Goal: Navigation & Orientation: Find specific page/section

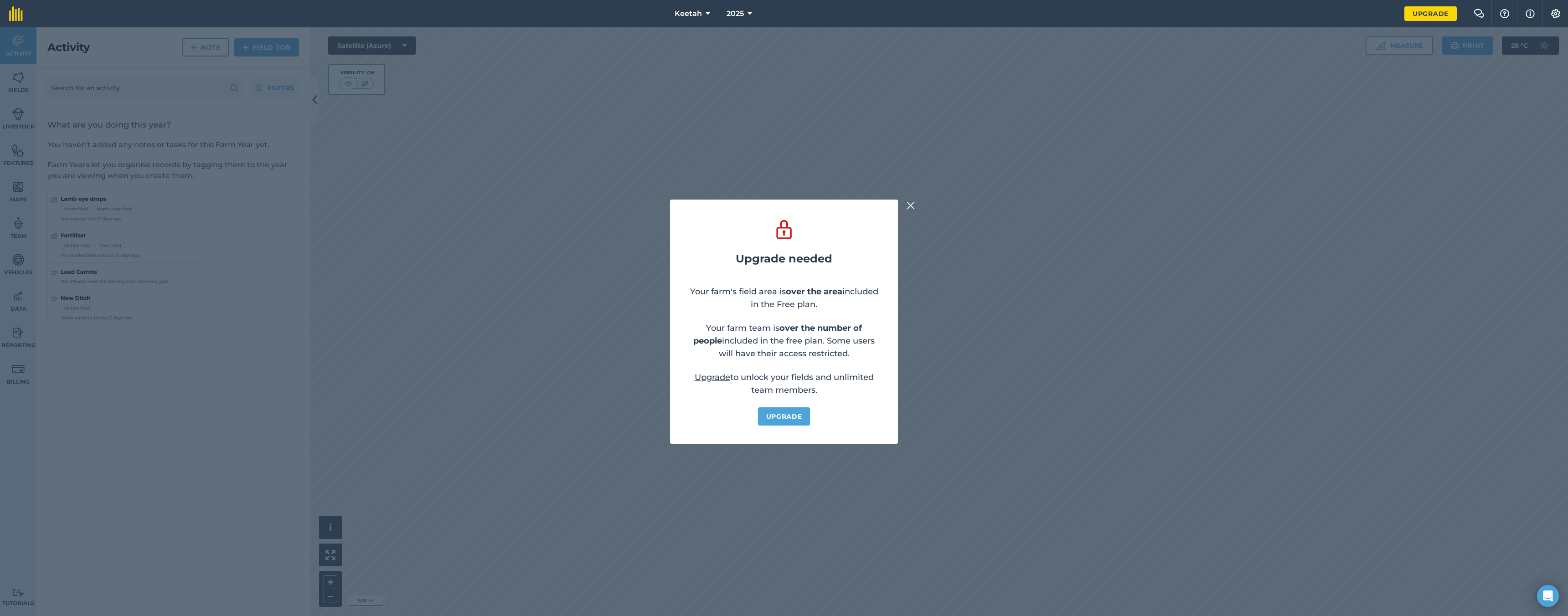
click at [913, 207] on img at bounding box center [910, 206] width 8 height 11
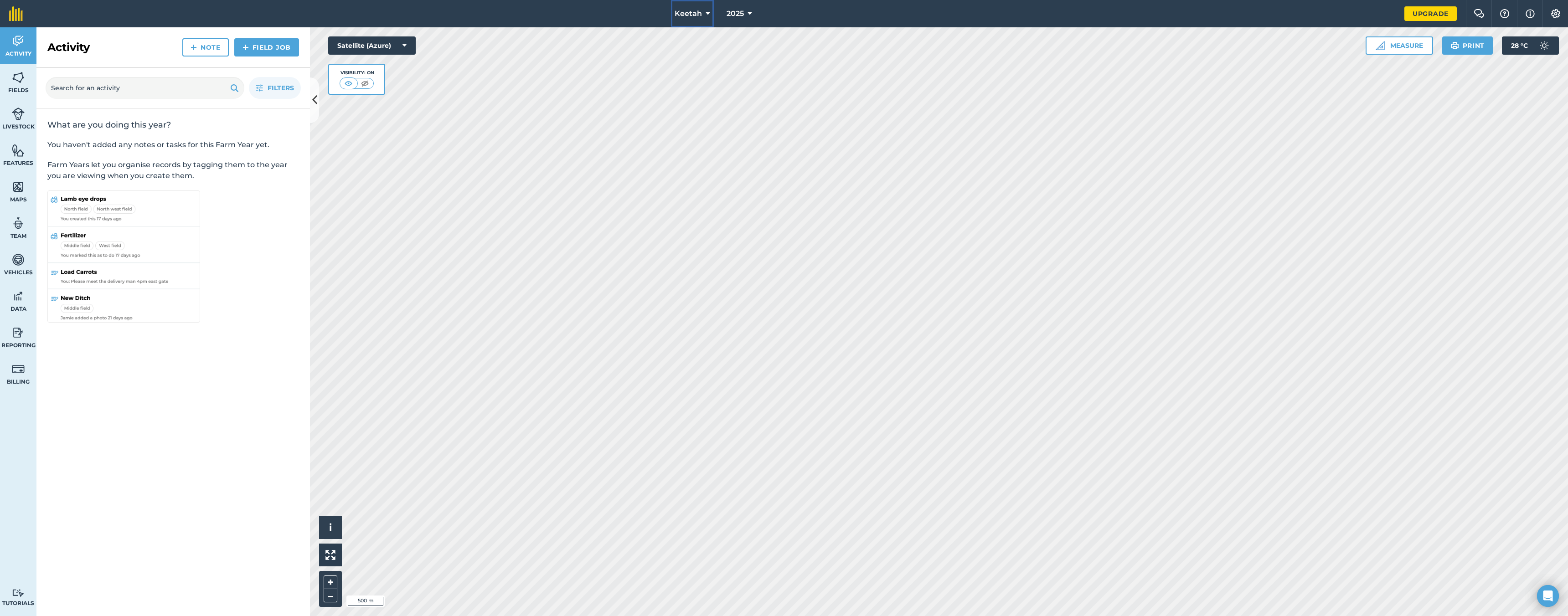
click at [695, 10] on span "Keetah" at bounding box center [688, 13] width 27 height 11
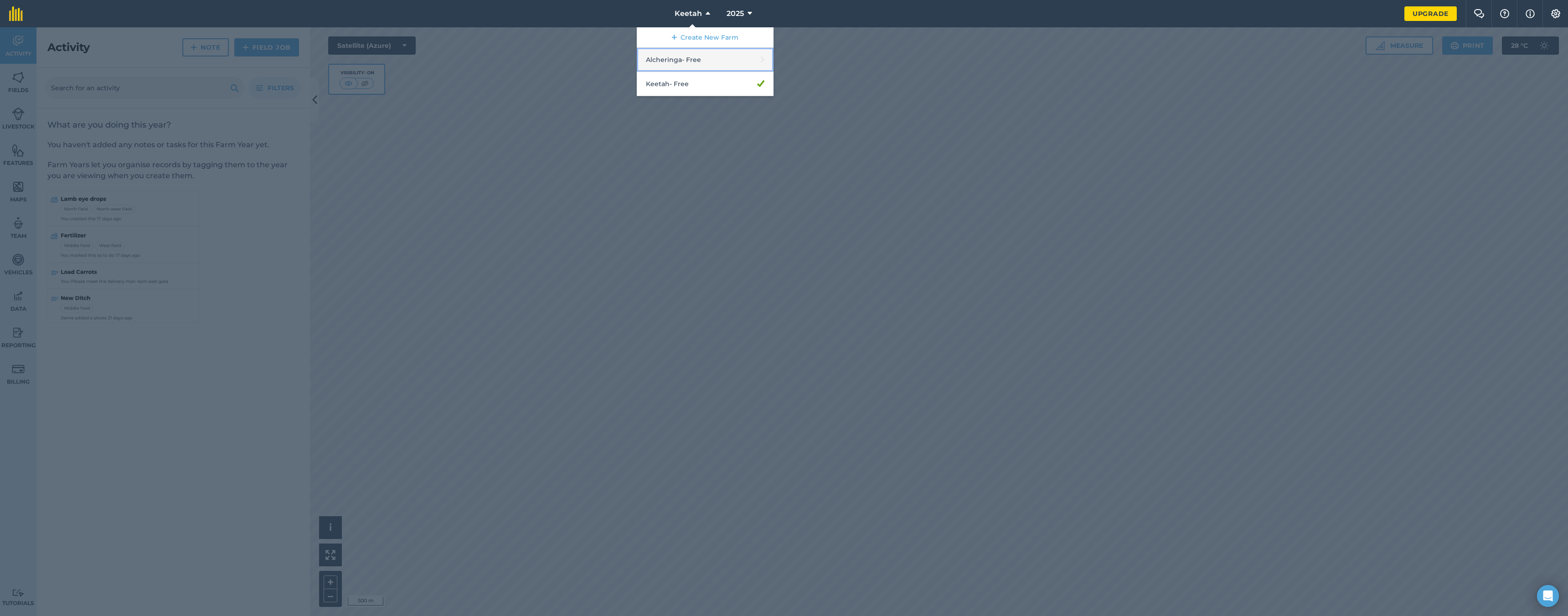
click at [692, 64] on link "Alcheringa - Free" at bounding box center [705, 60] width 137 height 24
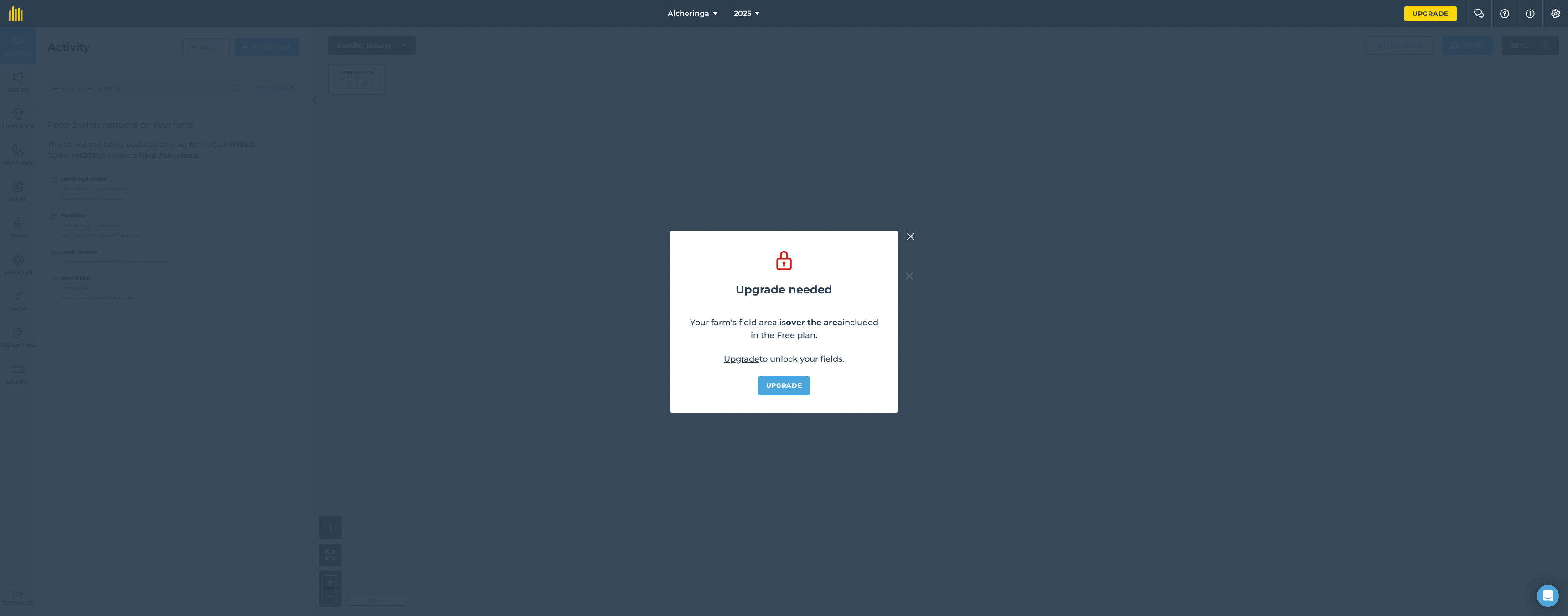
click at [908, 237] on img at bounding box center [910, 237] width 8 height 11
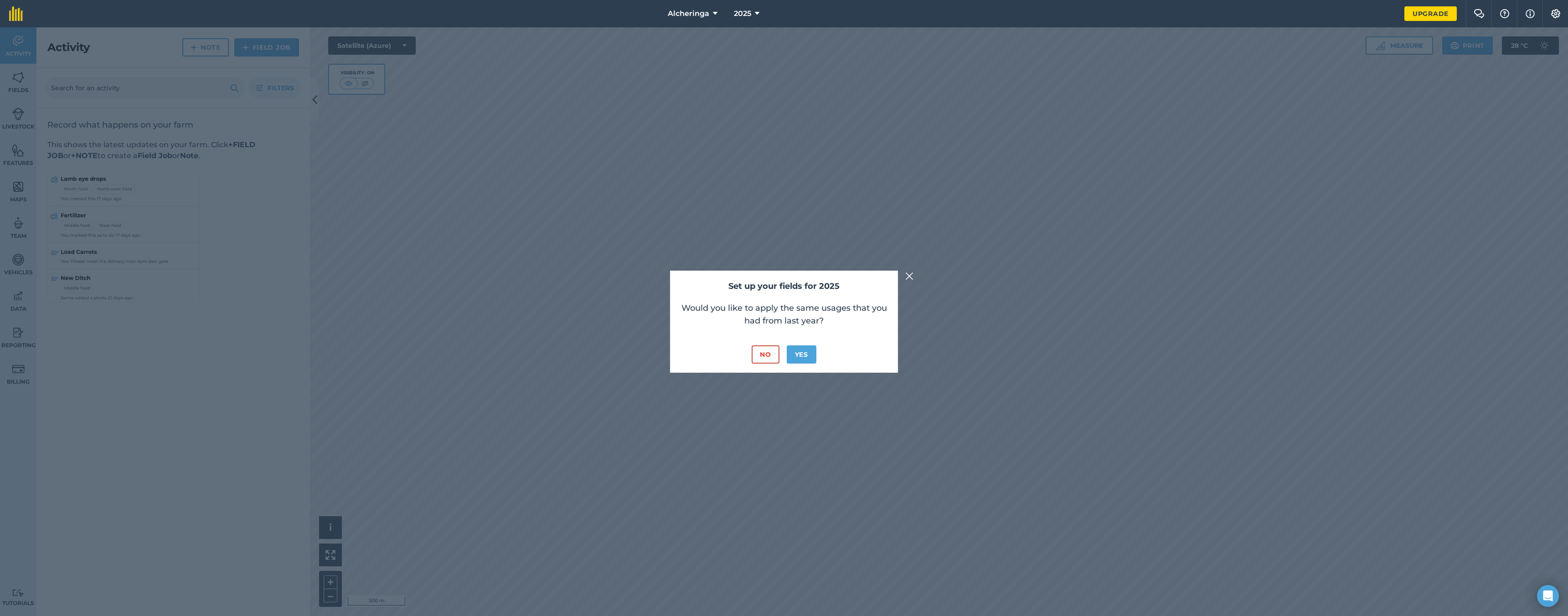
click at [905, 277] on div "Set up your fields for 2025 Would you like to apply the same usages that you ha…" at bounding box center [784, 321] width 1568 height 589
